Goal: Task Accomplishment & Management: Complete application form

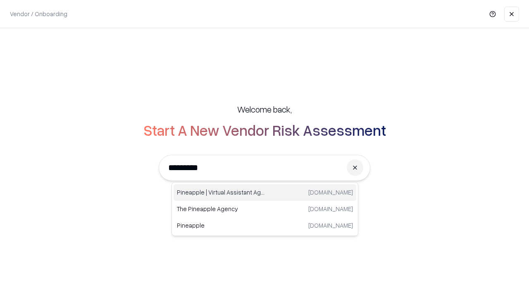
click at [265, 192] on div "Pineapple | Virtual Assistant Agency trypineapple.com" at bounding box center [265, 192] width 183 height 17
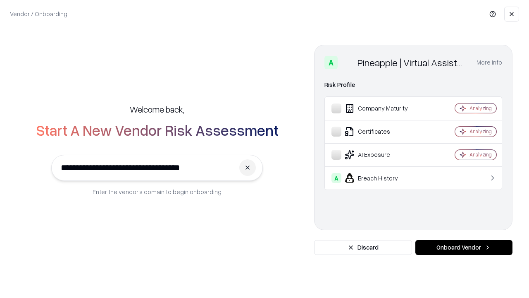
type input "**********"
click at [464, 247] on button "Onboard Vendor" at bounding box center [464, 247] width 97 height 15
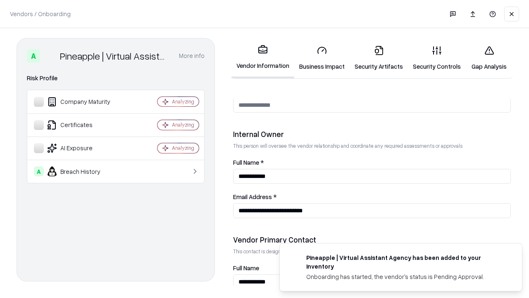
scroll to position [428, 0]
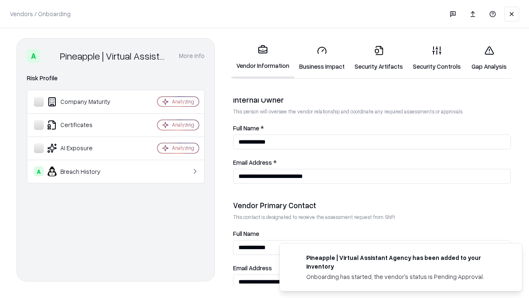
click at [379, 58] on link "Security Artifacts" at bounding box center [379, 58] width 58 height 38
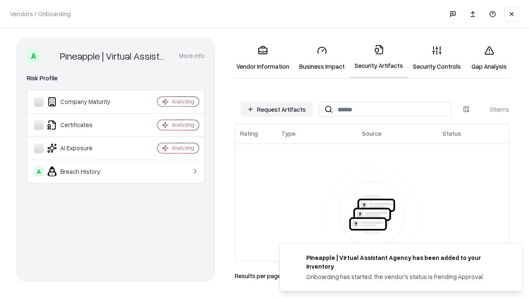
click at [277, 109] on button "Request Artifacts" at bounding box center [277, 109] width 72 height 15
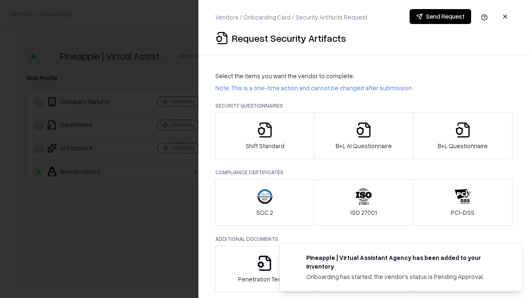
click at [463, 136] on icon "button" at bounding box center [463, 130] width 17 height 17
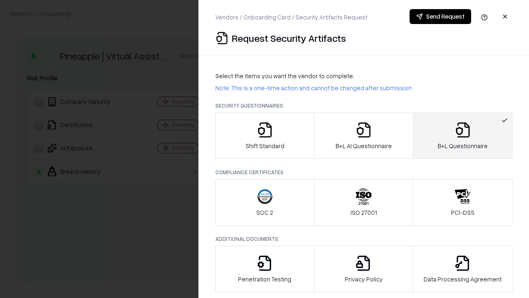
click at [364, 136] on icon "button" at bounding box center [364, 130] width 17 height 17
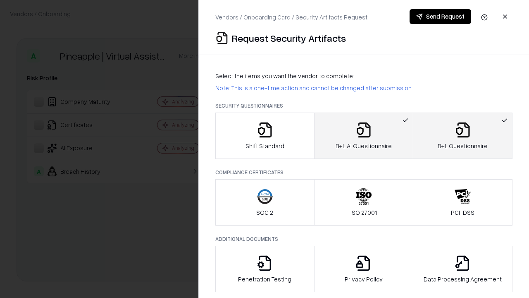
click at [440, 17] on button "Send Request" at bounding box center [441, 16] width 62 height 15
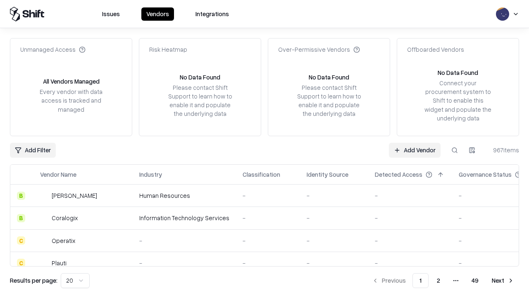
click at [455, 150] on button at bounding box center [454, 150] width 15 height 15
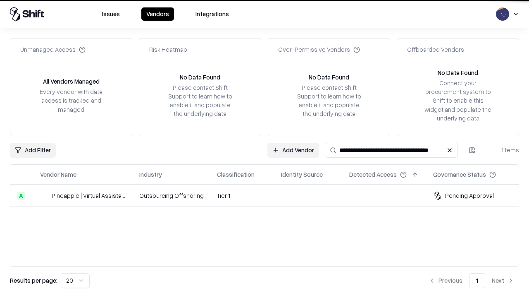
type input "**********"
click at [270, 195] on td "Tier 1" at bounding box center [243, 195] width 64 height 22
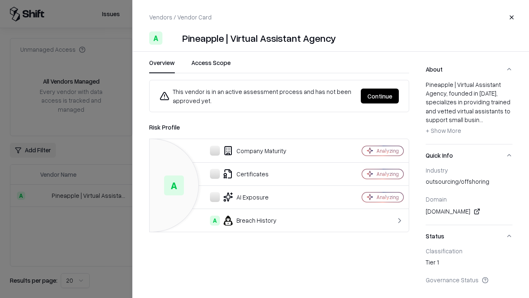
click at [380, 96] on button "Continue" at bounding box center [380, 96] width 38 height 15
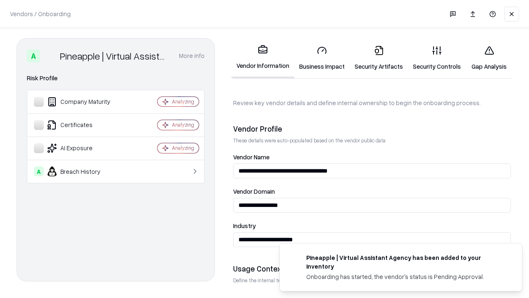
click at [379, 58] on link "Security Artifacts" at bounding box center [379, 58] width 58 height 38
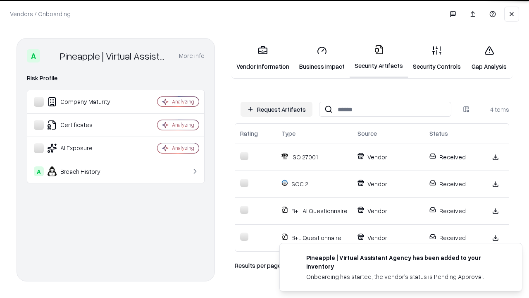
click at [489, 58] on link "Gap Analysis" at bounding box center [489, 58] width 47 height 38
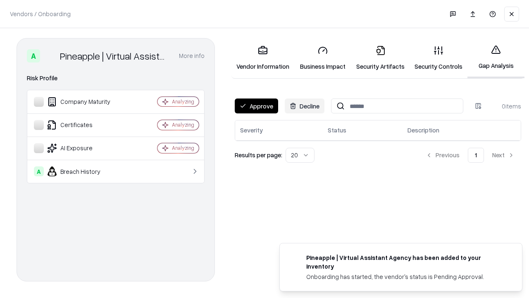
click at [256, 106] on button "Approve" at bounding box center [256, 105] width 43 height 15
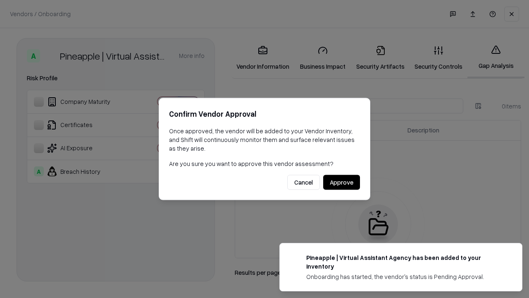
click at [342, 182] on button "Approve" at bounding box center [341, 182] width 37 height 15
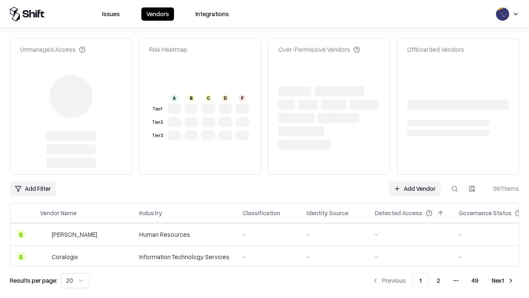
type input "**********"
click at [415, 181] on link "Add Vendor" at bounding box center [415, 188] width 52 height 15
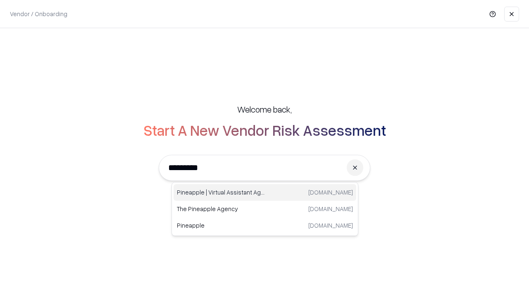
click at [265, 192] on div "Pineapple | Virtual Assistant Agency trypineapple.com" at bounding box center [265, 192] width 183 height 17
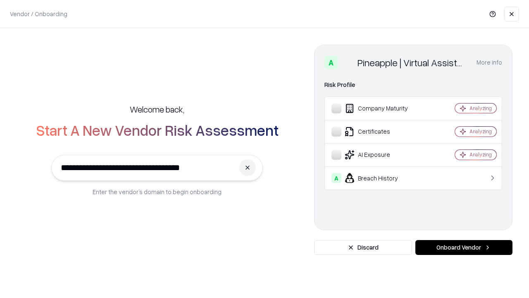
type input "**********"
click at [464, 247] on button "Onboard Vendor" at bounding box center [464, 247] width 97 height 15
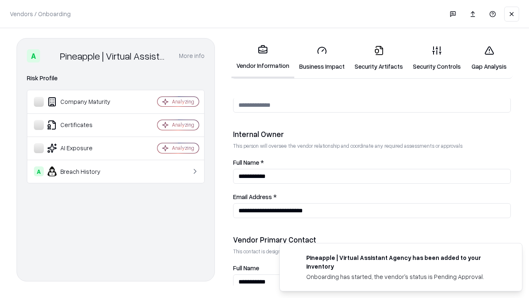
scroll to position [428, 0]
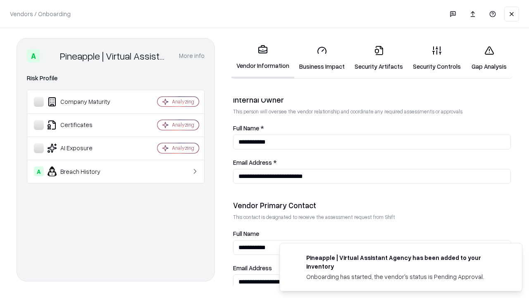
click at [489, 58] on link "Gap Analysis" at bounding box center [489, 58] width 47 height 38
